Goal: Find specific page/section: Find specific page/section

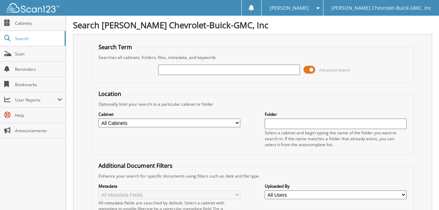
click at [184, 67] on input "text" at bounding box center [229, 70] width 142 height 10
paste input "Kardosz"
type input "Kardosz"
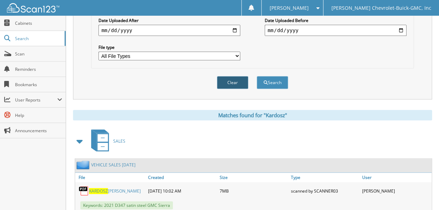
scroll to position [245, 0]
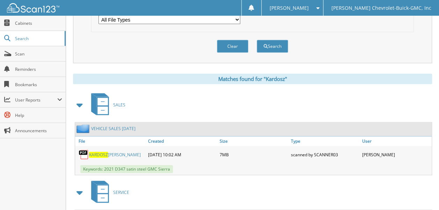
click at [103, 152] on span "KARDOSZ" at bounding box center [98, 155] width 19 height 6
